Goal: Task Accomplishment & Management: Manage account settings

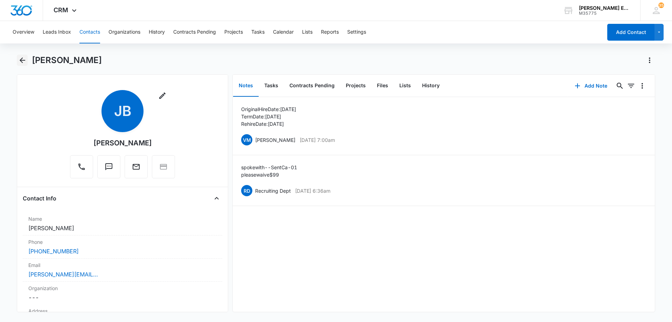
click at [22, 61] on icon "Back" at bounding box center [22, 60] width 8 height 8
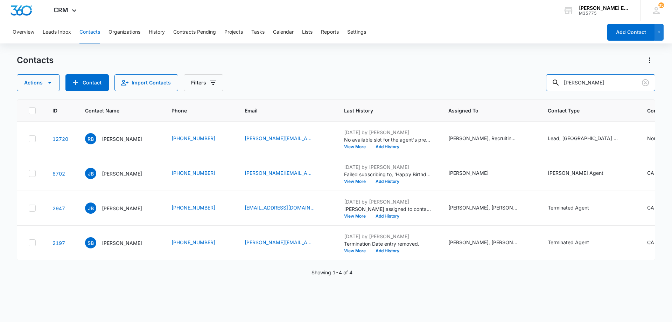
drag, startPoint x: 599, startPoint y: 83, endPoint x: 547, endPoint y: 82, distance: 52.2
click at [547, 82] on div "Actions Contact Import Contacts Filters [PERSON_NAME]" at bounding box center [336, 82] width 639 height 17
paste input "[PERSON_NAME]"
type input "[PERSON_NAME]"
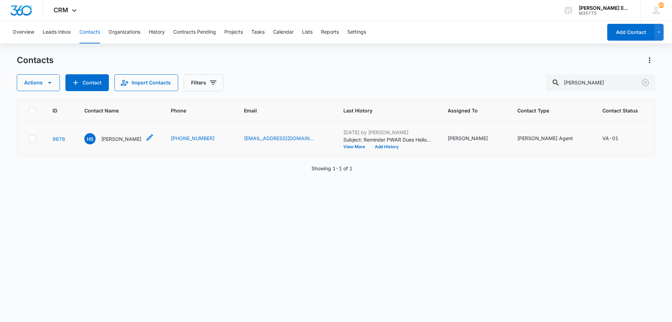
click at [122, 143] on p "[PERSON_NAME]" at bounding box center [121, 138] width 40 height 7
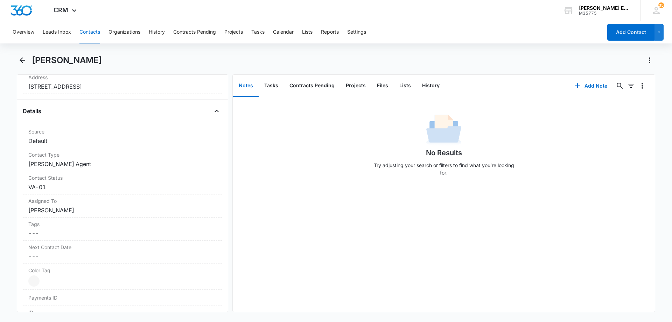
scroll to position [245, 0]
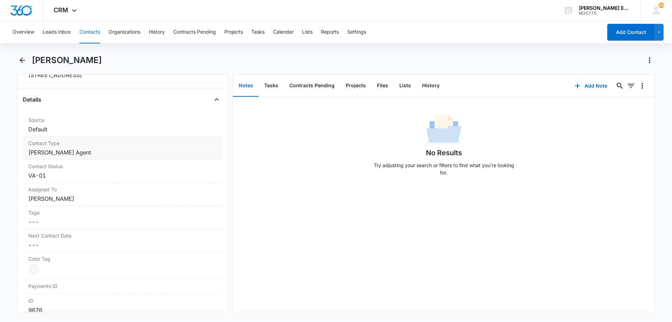
click at [95, 153] on dd "Cancel Save Changes [PERSON_NAME] Agent" at bounding box center [122, 152] width 188 height 8
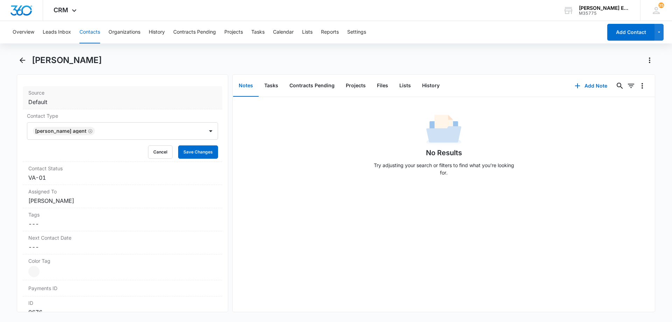
scroll to position [280, 0]
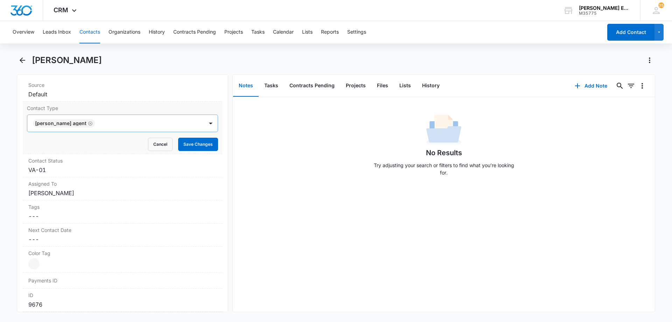
click at [88, 123] on icon "Remove Allison James Agent" at bounding box center [90, 123] width 5 height 5
click at [91, 123] on div at bounding box center [114, 123] width 161 height 10
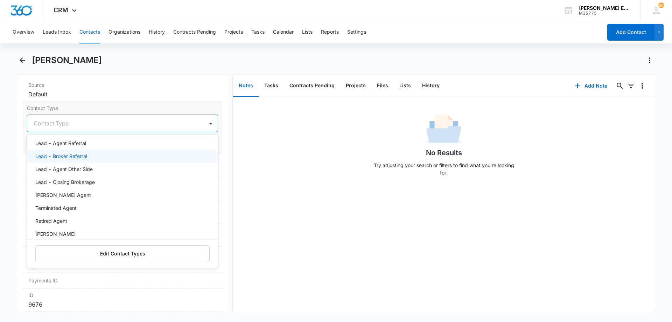
scroll to position [105, 0]
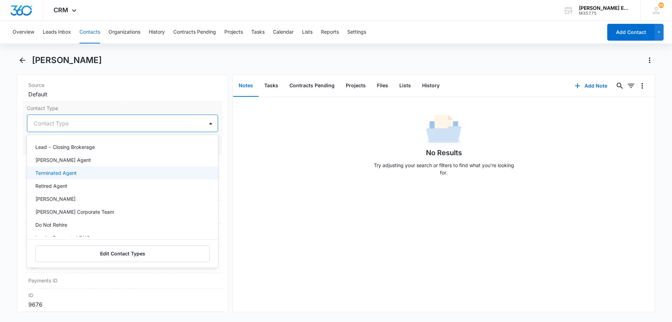
click at [70, 175] on p "Terminated Agent" at bounding box center [55, 172] width 41 height 7
click at [107, 126] on div at bounding box center [141, 123] width 108 height 10
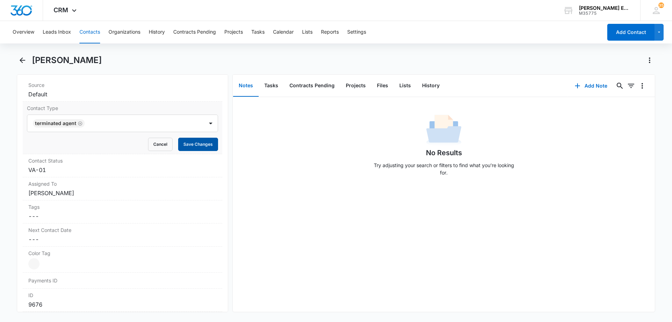
click at [208, 144] on button "Save Changes" at bounding box center [198, 144] width 40 height 13
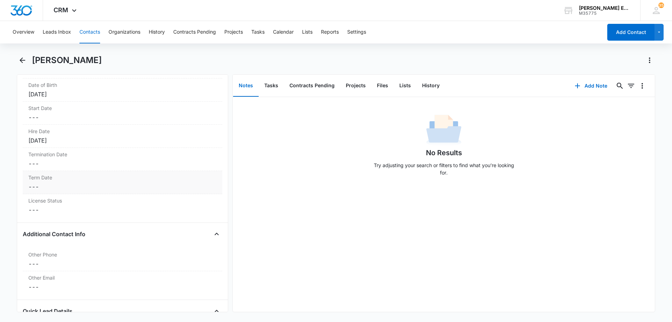
scroll to position [776, 0]
click at [91, 186] on dd "Cancel Save Changes ---" at bounding box center [122, 187] width 188 height 8
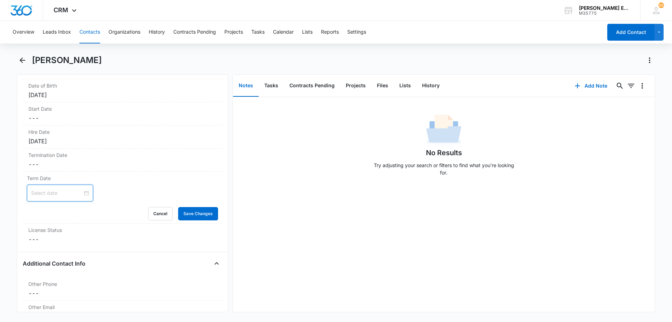
click at [70, 195] on input at bounding box center [56, 193] width 51 height 8
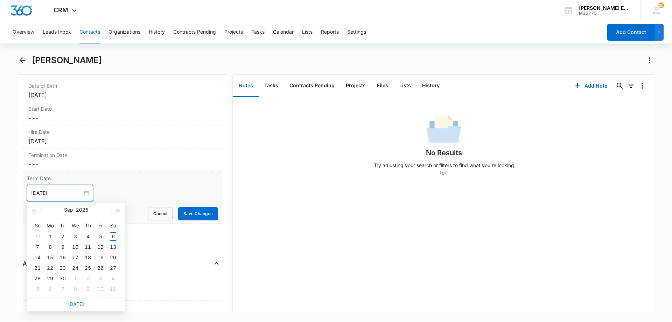
type input "[DATE]"
click at [70, 306] on link "[DATE]" at bounding box center [76, 304] width 16 height 6
type input "[DATE]"
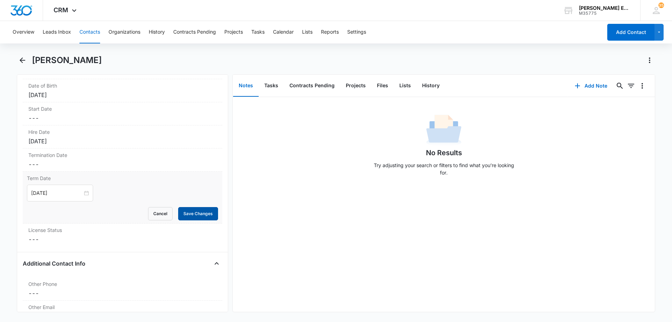
click at [190, 214] on button "Save Changes" at bounding box center [198, 213] width 40 height 13
click at [75, 238] on dd "Cancel Save Changes ---" at bounding box center [122, 239] width 188 height 8
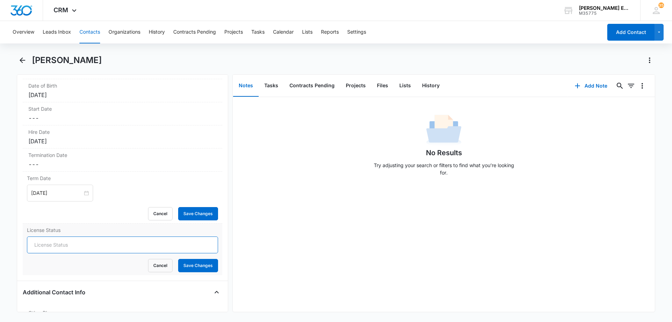
click at [68, 248] on input "License Status" at bounding box center [122, 244] width 191 height 17
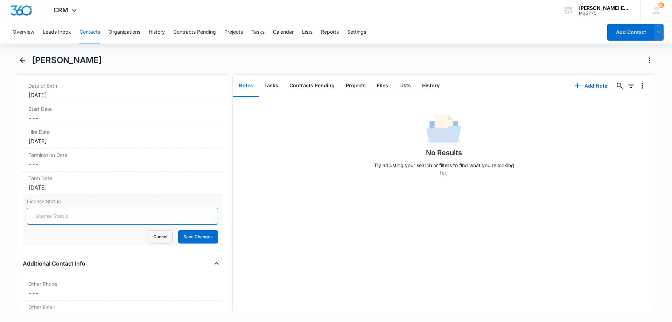
click at [75, 219] on input "License Status" at bounding box center [122, 216] width 191 height 17
type input "Inactive"
click at [192, 237] on button "Save Changes" at bounding box center [198, 236] width 40 height 13
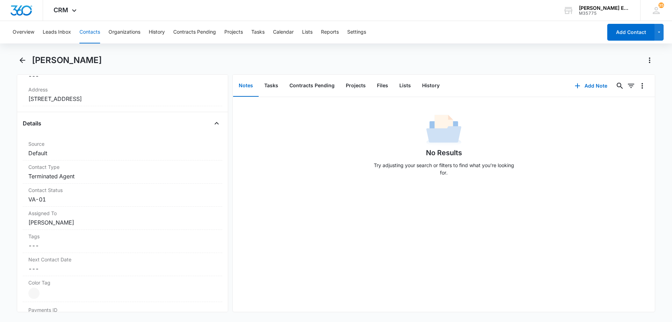
scroll to position [41, 0]
